Goal: Task Accomplishment & Management: Complete application form

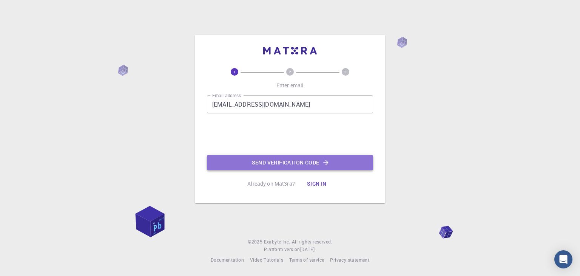
click at [292, 160] on button "Send verification code" at bounding box center [290, 162] width 166 height 15
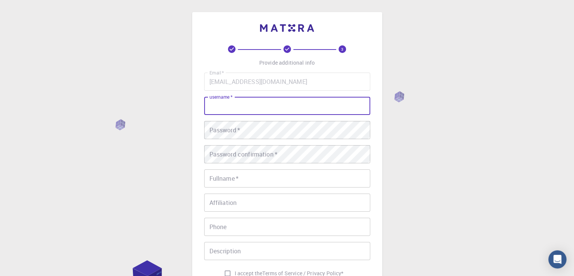
click at [293, 109] on input "username   *" at bounding box center [287, 106] width 166 height 18
type input "[PERSON_NAME]"
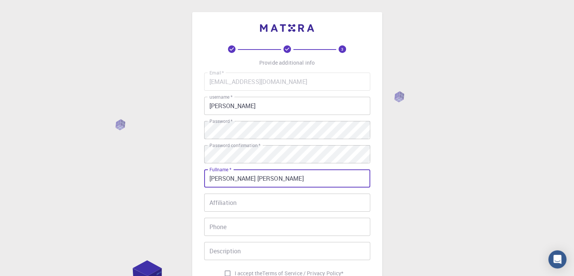
type input "[PERSON_NAME] [PERSON_NAME]"
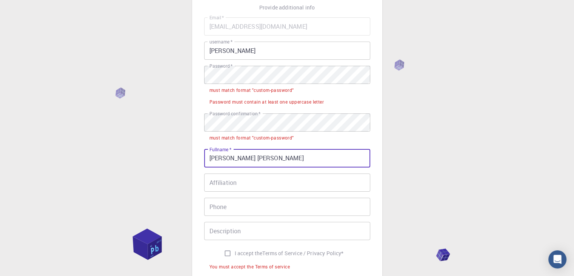
scroll to position [56, 0]
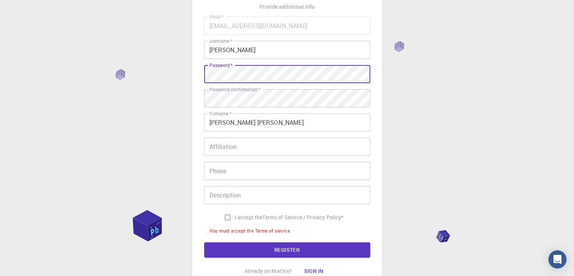
click at [204, 242] on button "REGISTER" at bounding box center [287, 249] width 166 height 15
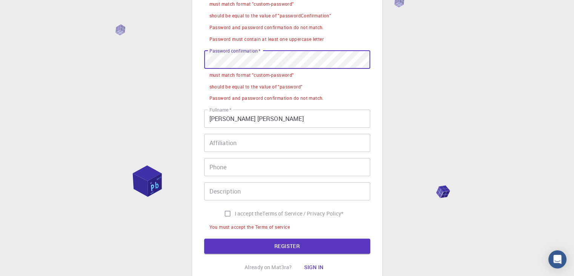
scroll to position [156, 0]
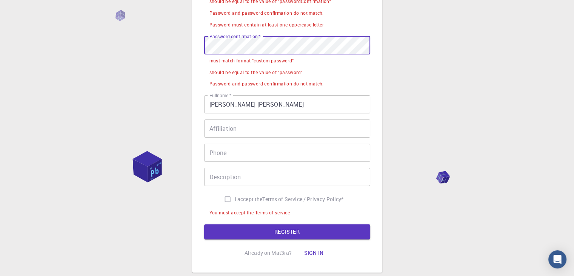
click at [270, 135] on input "Affiliation" at bounding box center [287, 128] width 166 height 18
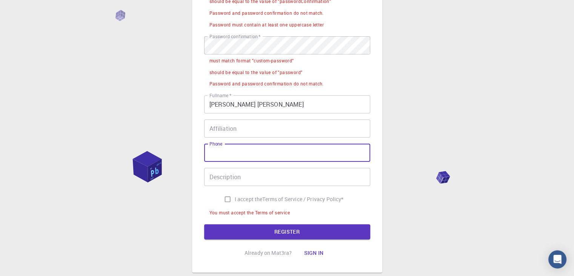
click at [258, 160] on input "Phone" at bounding box center [287, 153] width 166 height 18
type input "9309819323"
click at [234, 174] on input "Description" at bounding box center [287, 177] width 166 height 18
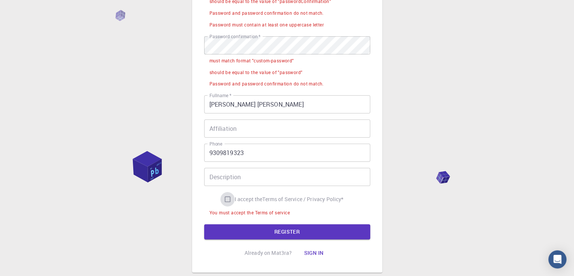
click at [231, 200] on input "I accept the Terms of Service / Privacy Policy *" at bounding box center [228, 199] width 14 height 14
checkbox input "true"
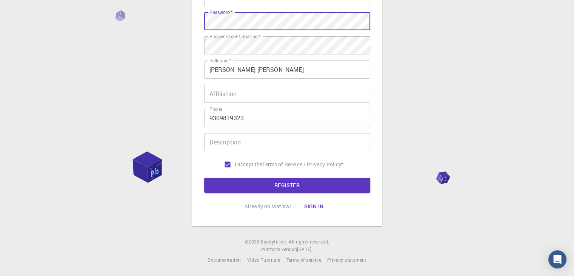
scroll to position [109, 0]
click at [204, 178] on button "REGISTER" at bounding box center [287, 185] width 166 height 15
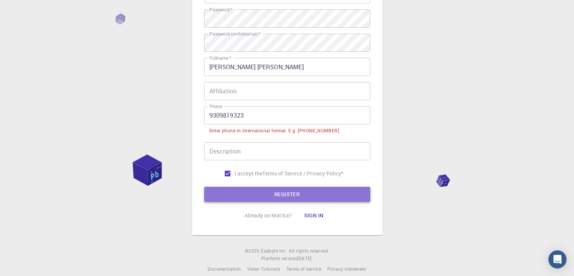
click at [261, 192] on button "REGISTER" at bounding box center [287, 194] width 166 height 15
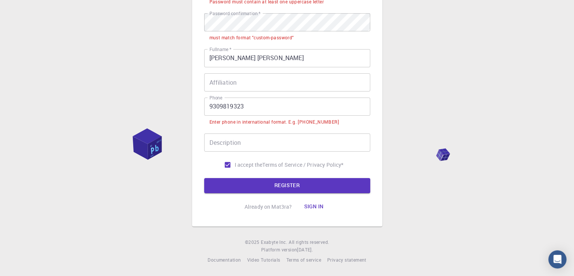
scroll to position [0, 0]
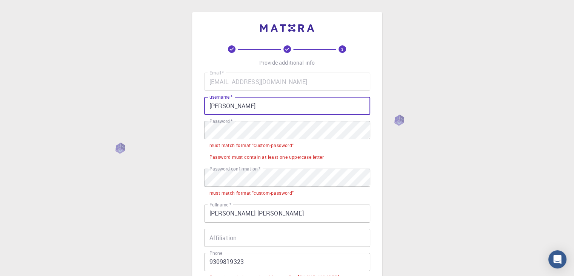
click at [239, 102] on input "[PERSON_NAME]" at bounding box center [287, 106] width 166 height 18
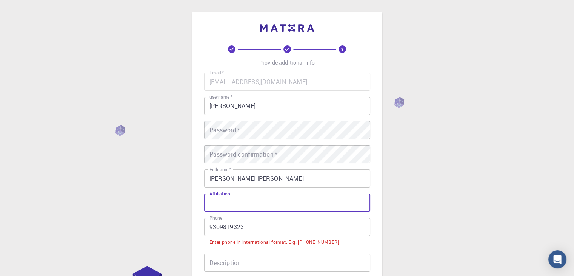
click at [270, 209] on input "Affiliation" at bounding box center [287, 202] width 166 height 18
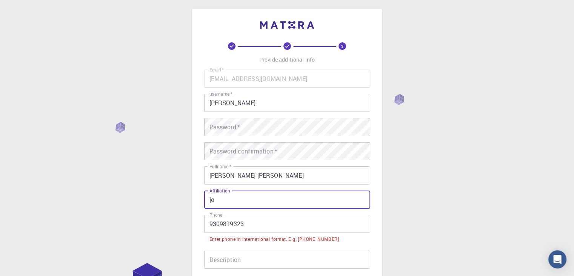
type input "jo"
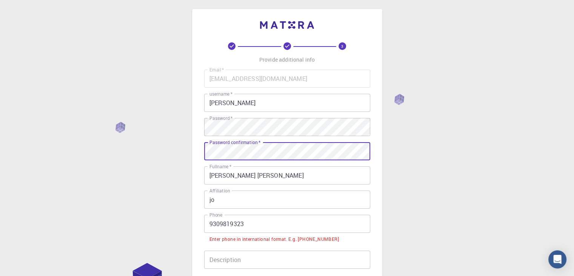
scroll to position [120, 0]
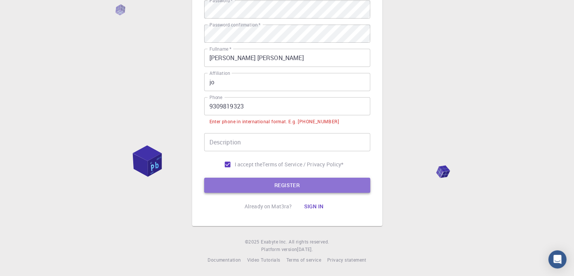
click at [295, 188] on button "REGISTER" at bounding box center [287, 185] width 166 height 15
